Goal: Complete application form

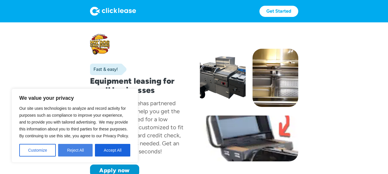
click at [76, 153] on button "Reject All" at bounding box center [75, 150] width 34 height 13
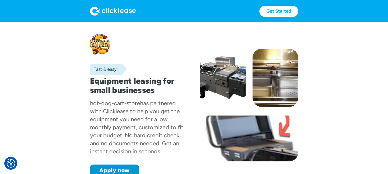
click at [283, 11] on link "Get Started" at bounding box center [278, 11] width 39 height 11
